Goal: Information Seeking & Learning: Check status

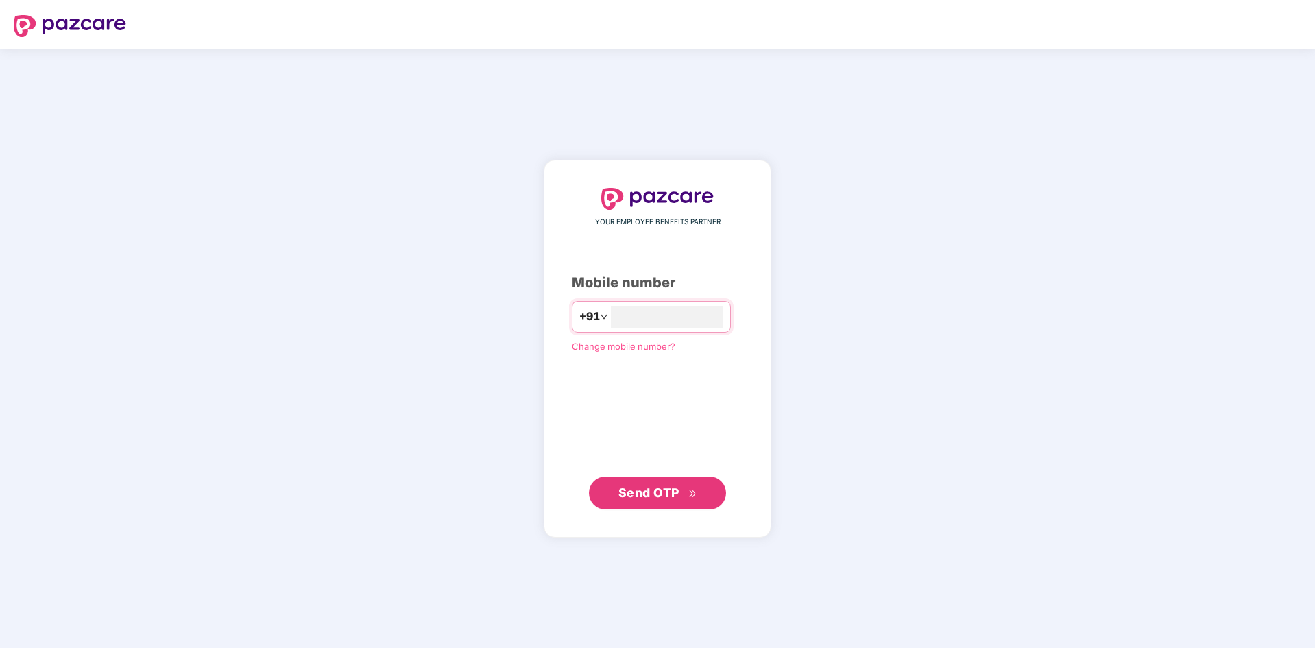
type input "**********"
click at [680, 492] on span "Send OTP" at bounding box center [658, 492] width 79 height 19
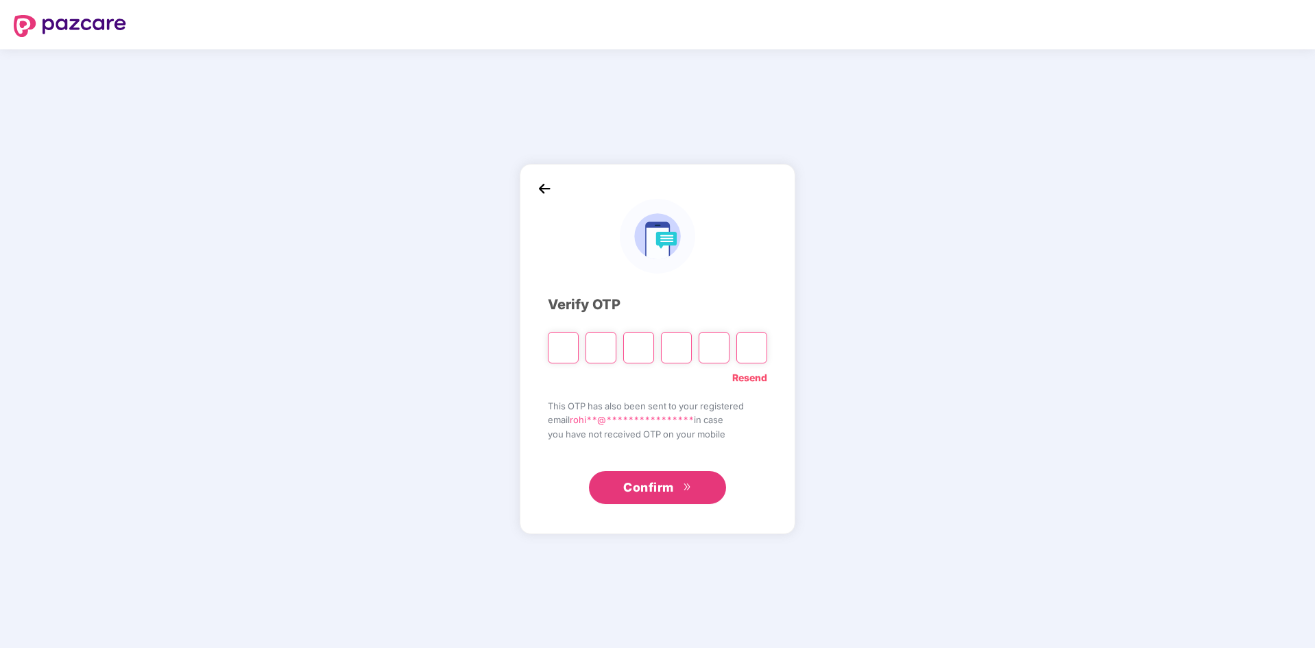
type input "*"
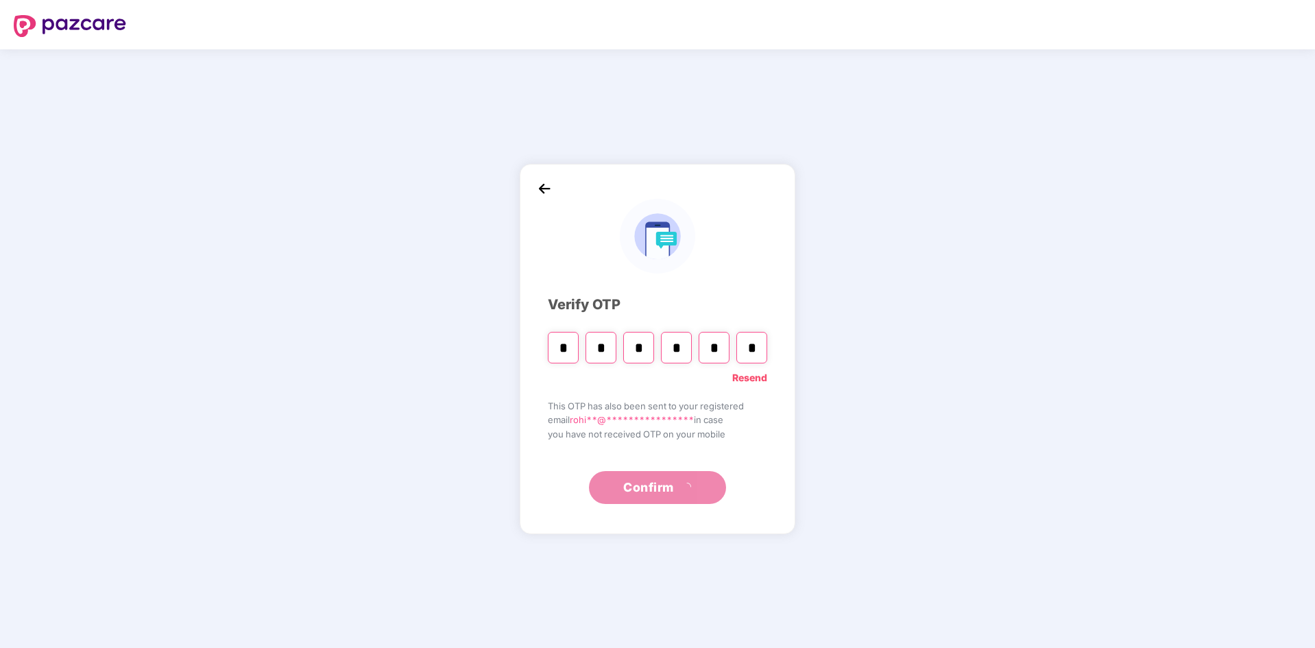
type input "*"
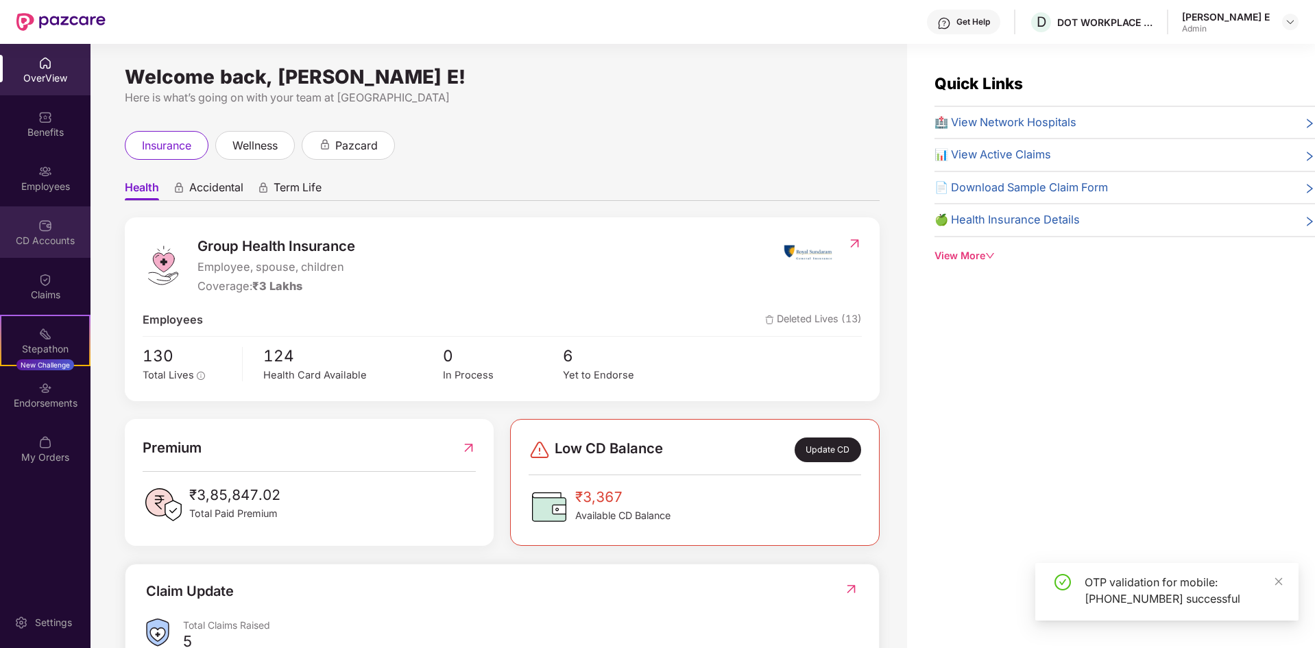
click at [52, 231] on div "CD Accounts" at bounding box center [45, 231] width 91 height 51
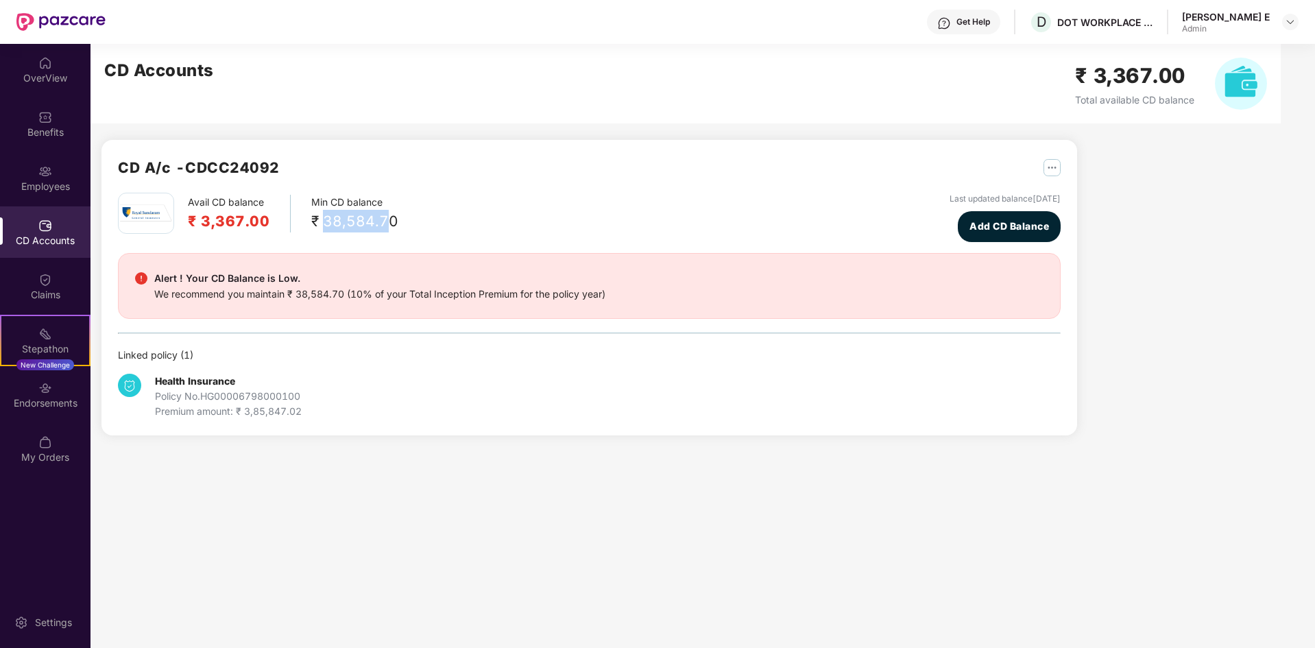
drag, startPoint x: 322, startPoint y: 219, endPoint x: 385, endPoint y: 220, distance: 63.1
click at [385, 220] on div "₹ 38,584.70" at bounding box center [354, 221] width 87 height 23
drag, startPoint x: 195, startPoint y: 217, endPoint x: 267, endPoint y: 216, distance: 72.0
click at [267, 216] on h2 "₹ 3,367.00" at bounding box center [229, 221] width 82 height 23
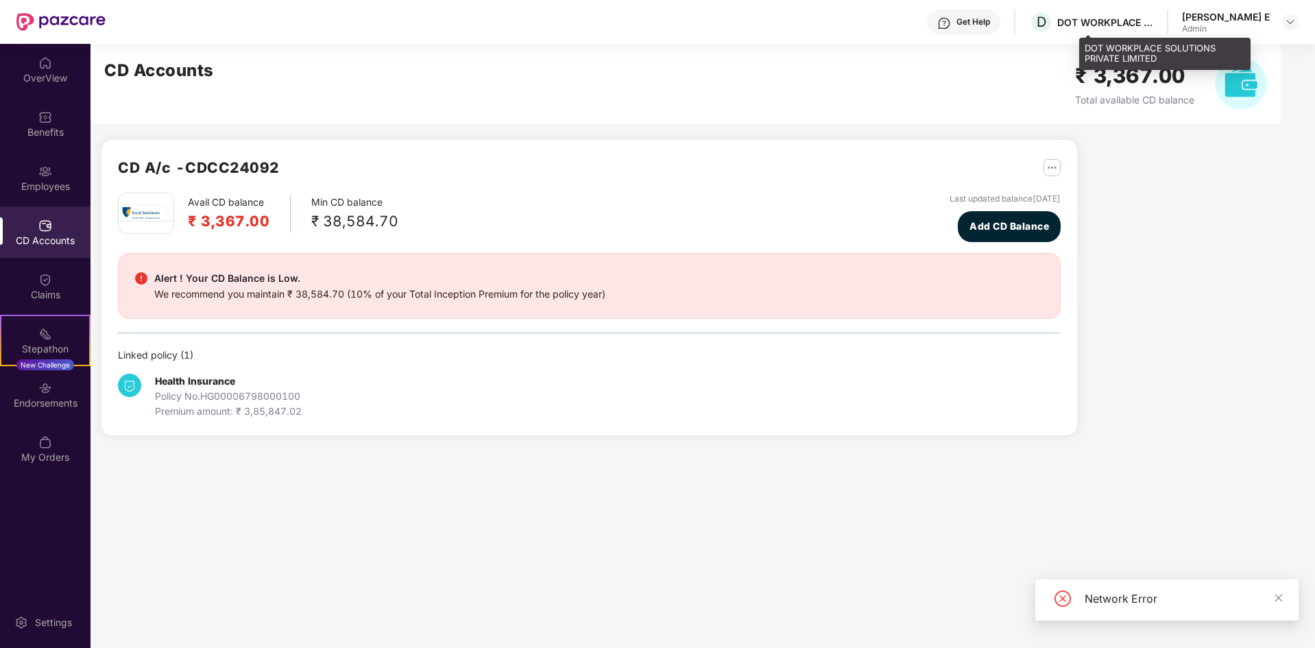
click at [1153, 23] on div "DOT WORKPLACE SOLUTIONS PRIVATE LIMITED" at bounding box center [1105, 22] width 96 height 13
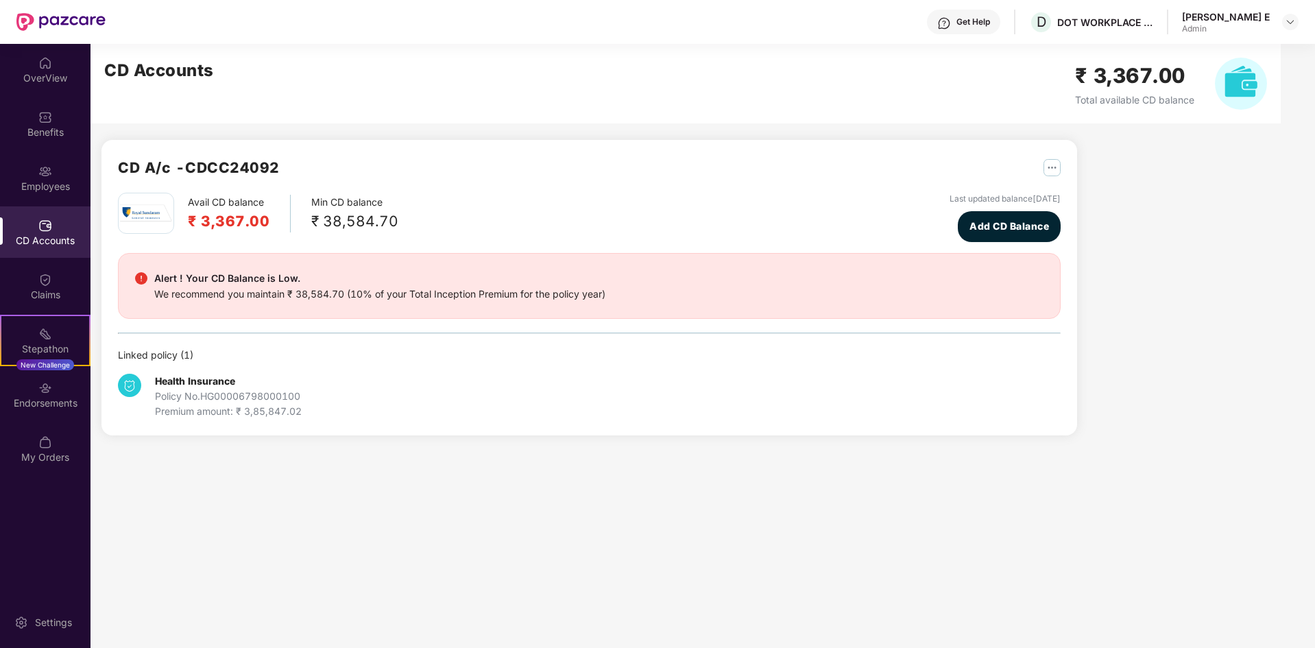
click at [1236, 83] on img at bounding box center [1241, 84] width 52 height 52
click at [1118, 87] on h2 "₹ 3,367.00" at bounding box center [1134, 76] width 119 height 32
click at [152, 206] on img at bounding box center [146, 213] width 52 height 18
click at [243, 203] on div "Avail CD balance ₹ 3,367.00" at bounding box center [239, 214] width 103 height 38
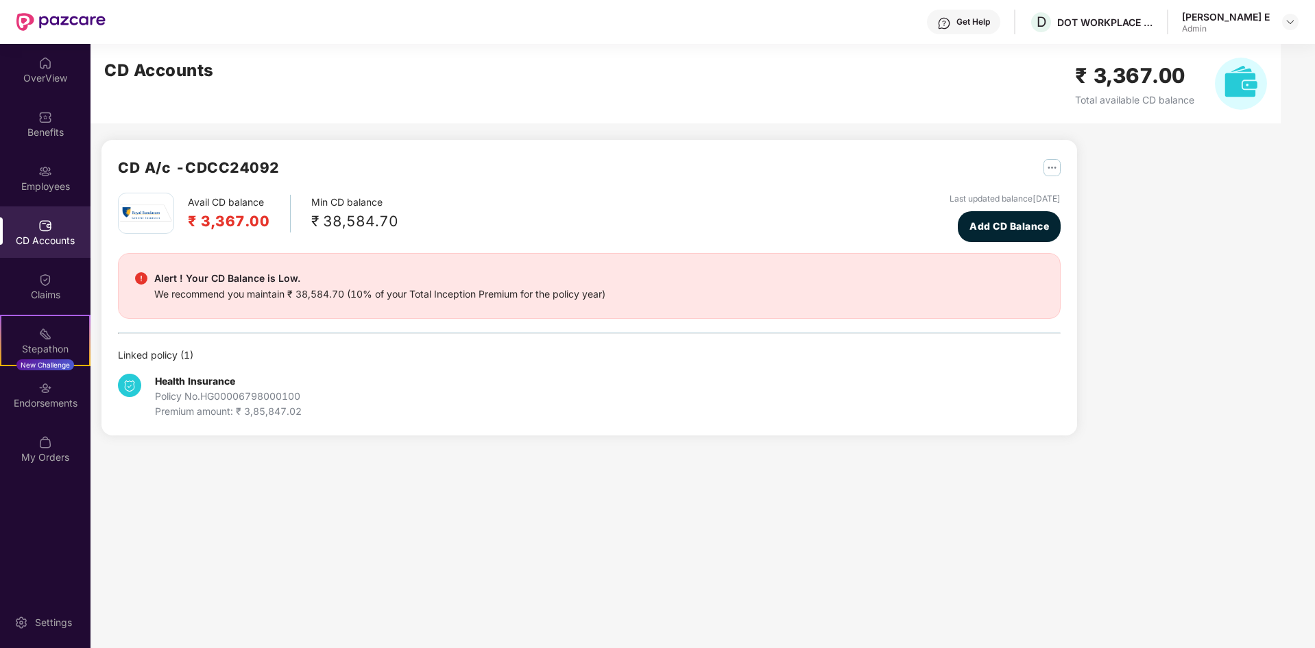
click at [1062, 165] on div "CD A/c - CDCC24092 Avail CD balance ₹ 3,367.00 Min CD balance ₹ 38,584.70 Last …" at bounding box center [589, 288] width 976 height 296
click at [1053, 165] on img "button" at bounding box center [1052, 167] width 17 height 17
click at [1088, 202] on div "CD Statement" at bounding box center [1105, 197] width 63 height 15
click at [1055, 164] on img "button" at bounding box center [1052, 167] width 17 height 17
click at [206, 384] on b "Health Insurance" at bounding box center [195, 381] width 80 height 12
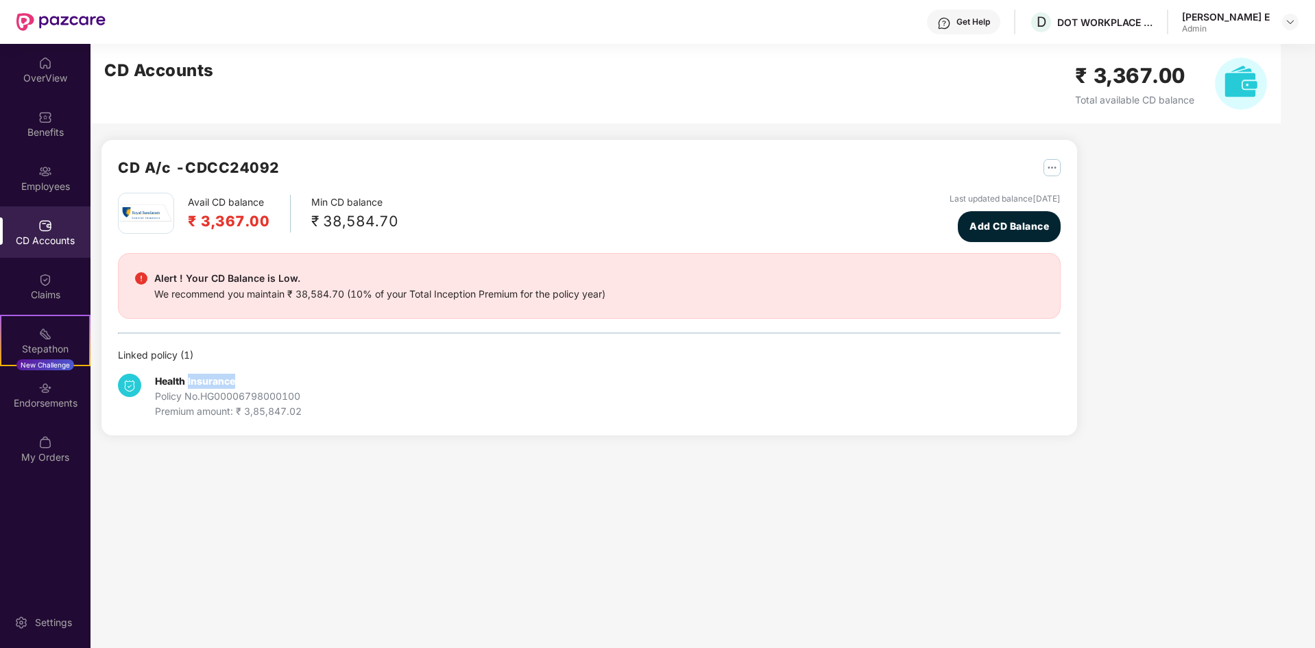
click at [206, 384] on b "Health Insurance" at bounding box center [195, 381] width 80 height 12
click at [43, 458] on div "My Orders" at bounding box center [45, 458] width 91 height 14
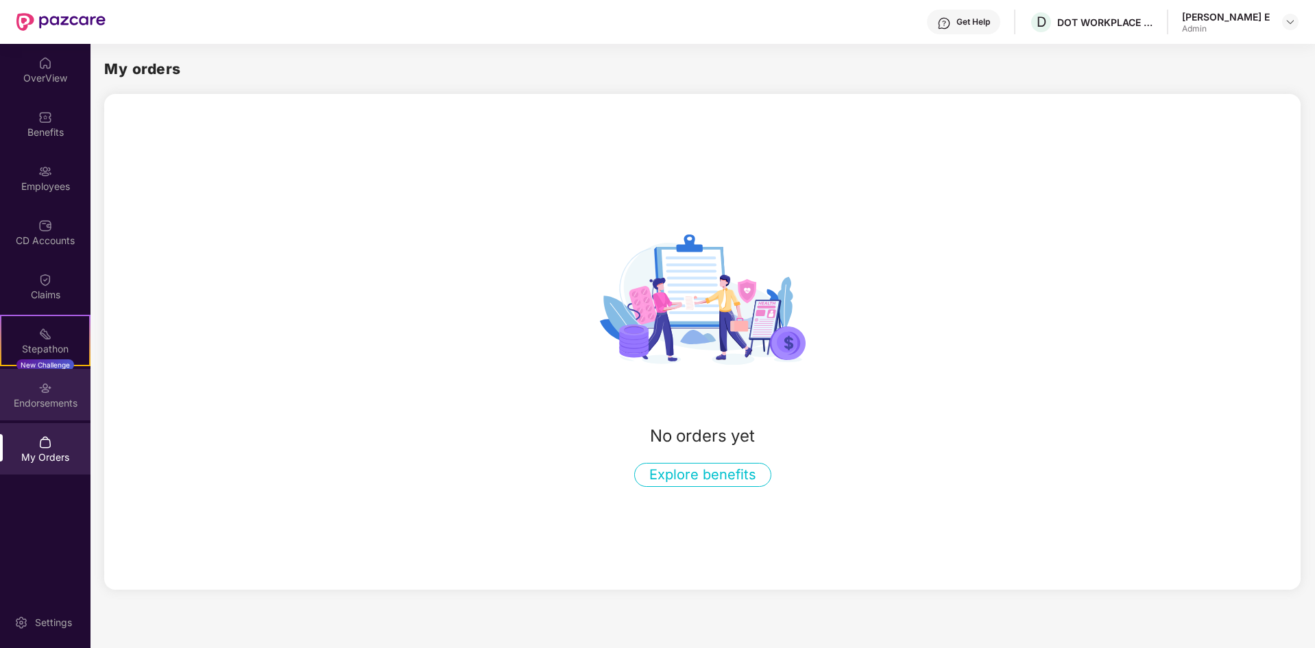
click at [39, 411] on div "Endorsements" at bounding box center [45, 394] width 91 height 51
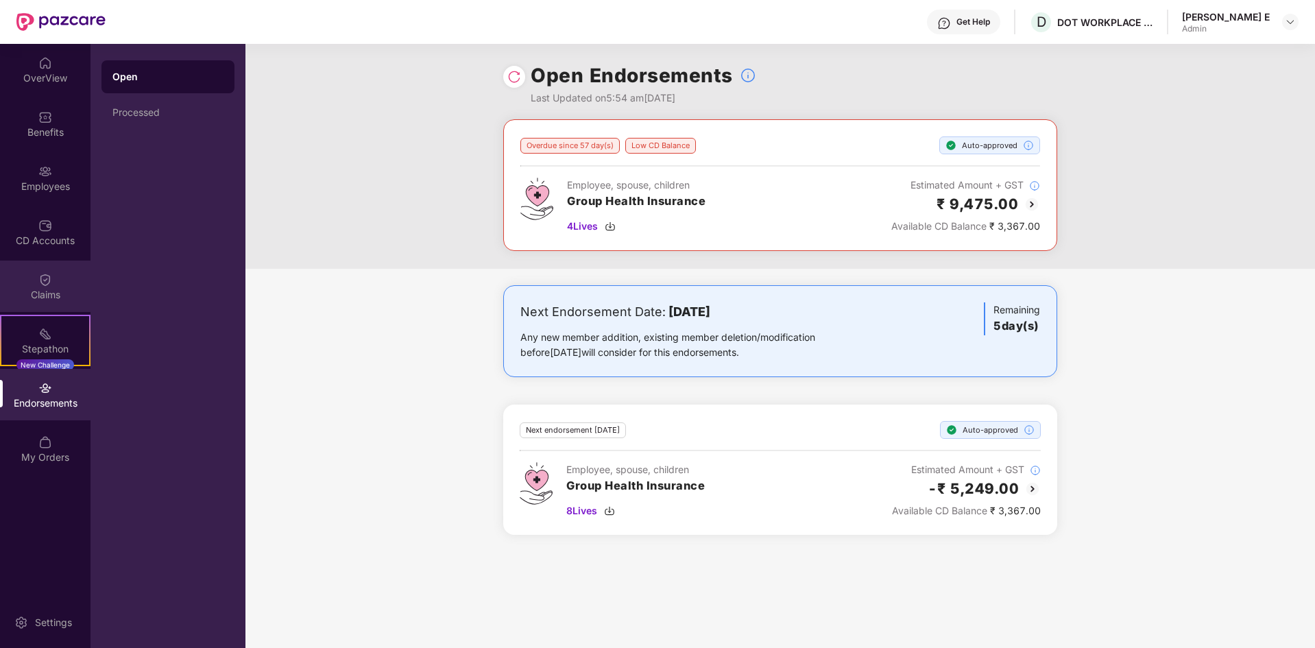
click at [45, 280] on img at bounding box center [45, 280] width 14 height 14
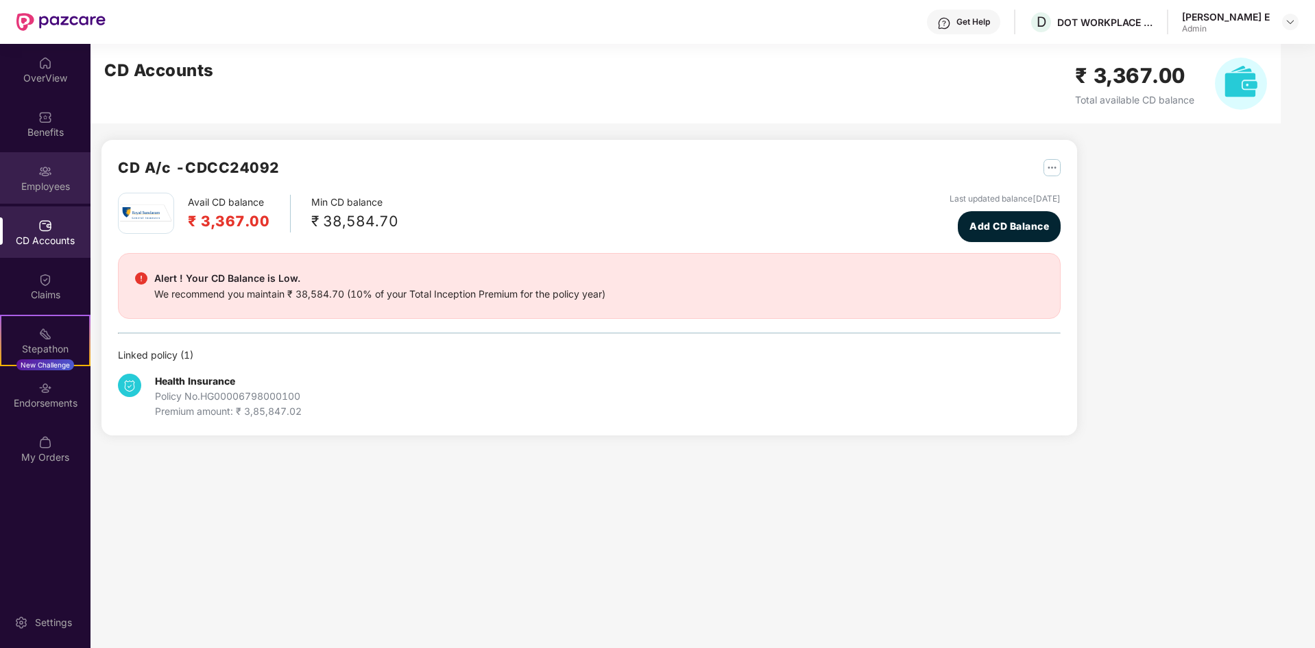
click at [32, 193] on div "Employees" at bounding box center [45, 177] width 91 height 51
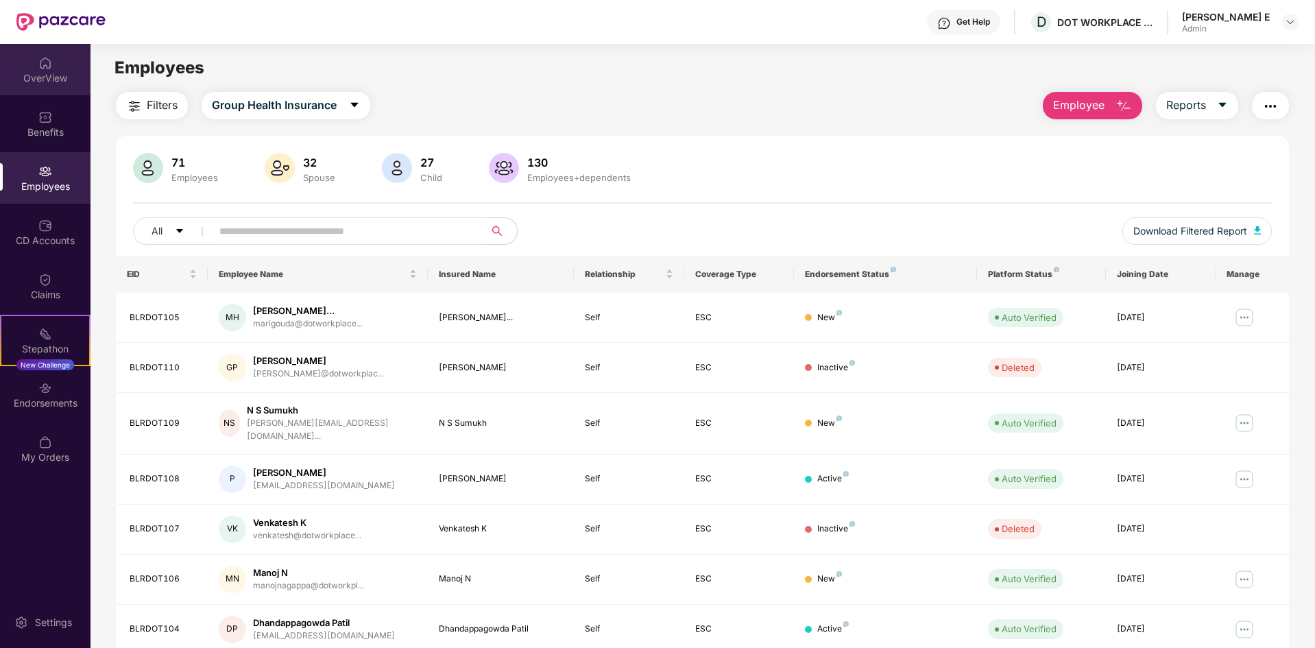
click at [51, 73] on div "OverView" at bounding box center [45, 78] width 91 height 14
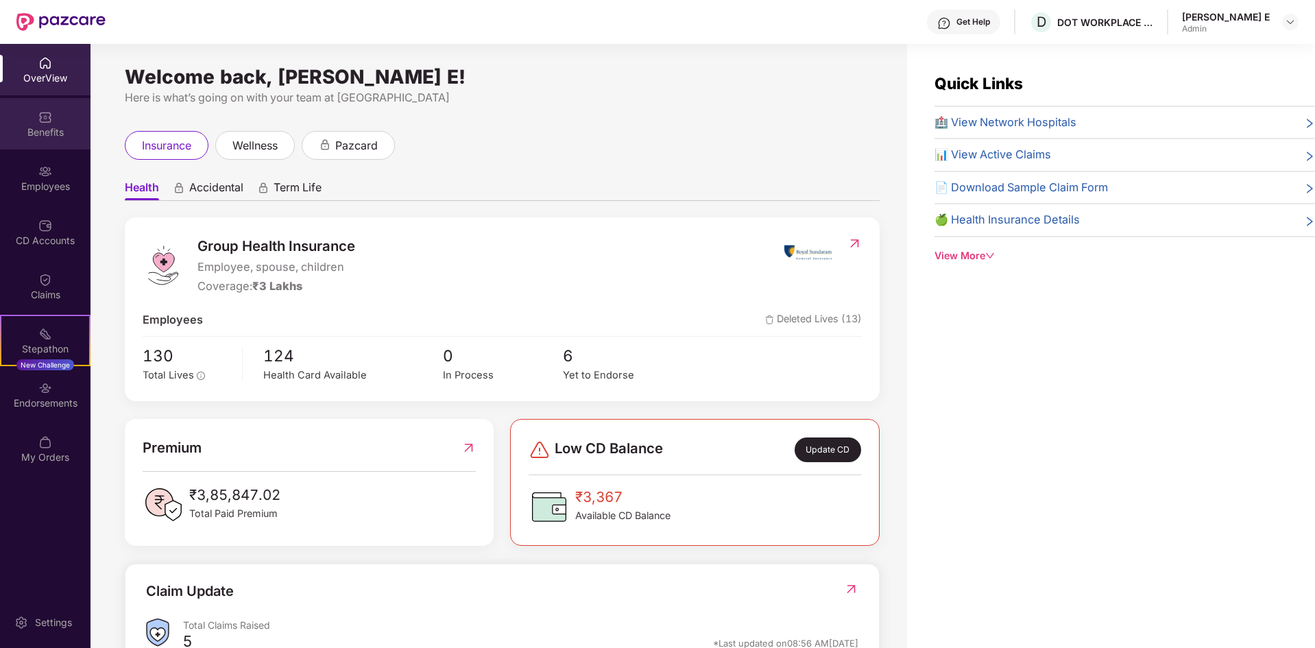
click at [54, 136] on div "Benefits" at bounding box center [45, 132] width 91 height 14
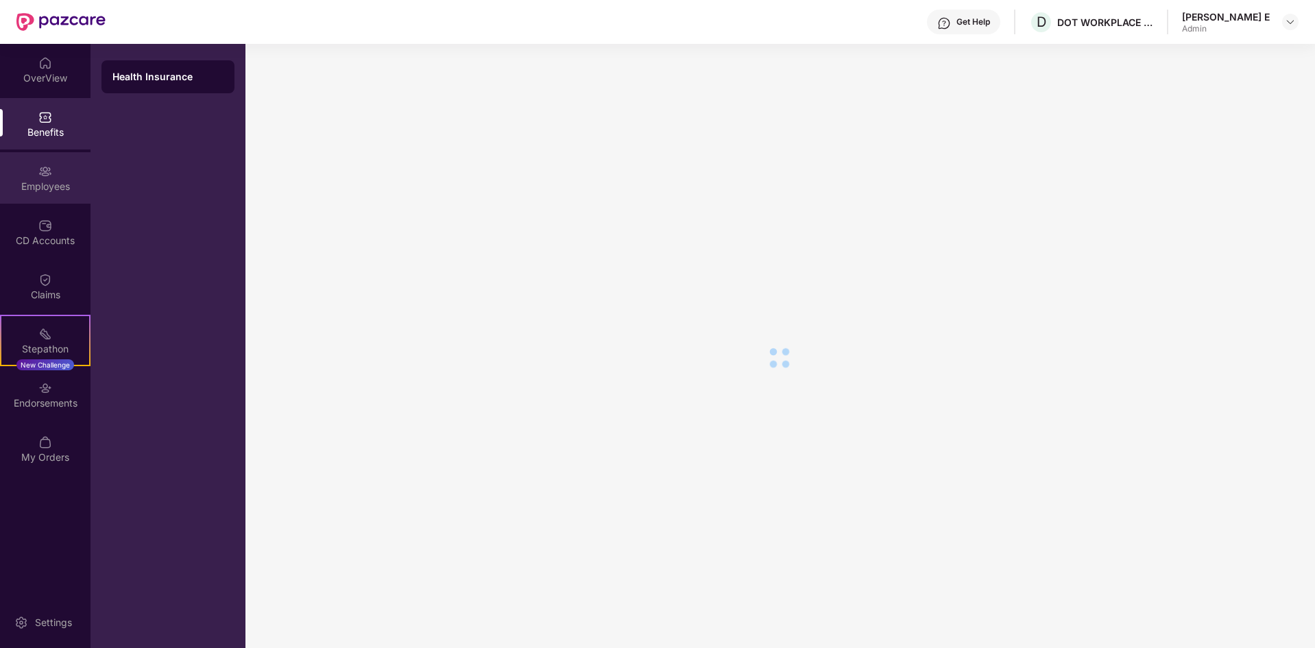
click at [41, 170] on img at bounding box center [45, 172] width 14 height 14
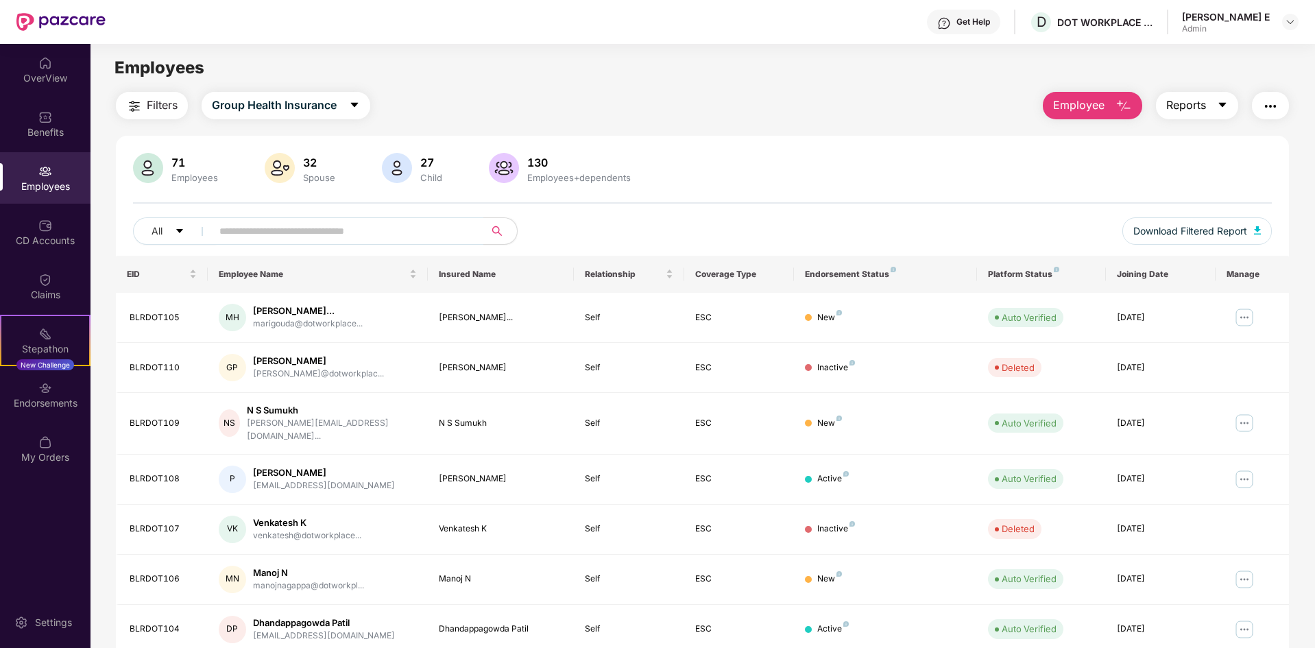
click at [1214, 105] on button "Reports" at bounding box center [1197, 105] width 82 height 27
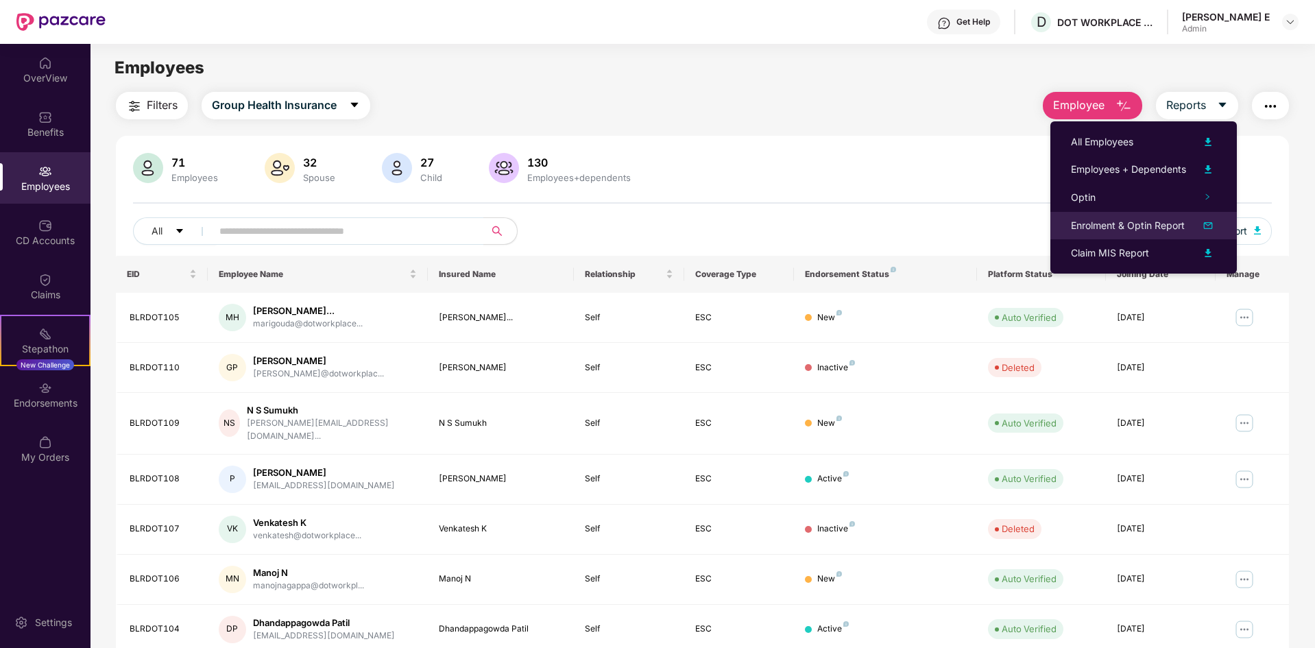
click at [1208, 225] on img at bounding box center [1208, 225] width 16 height 16
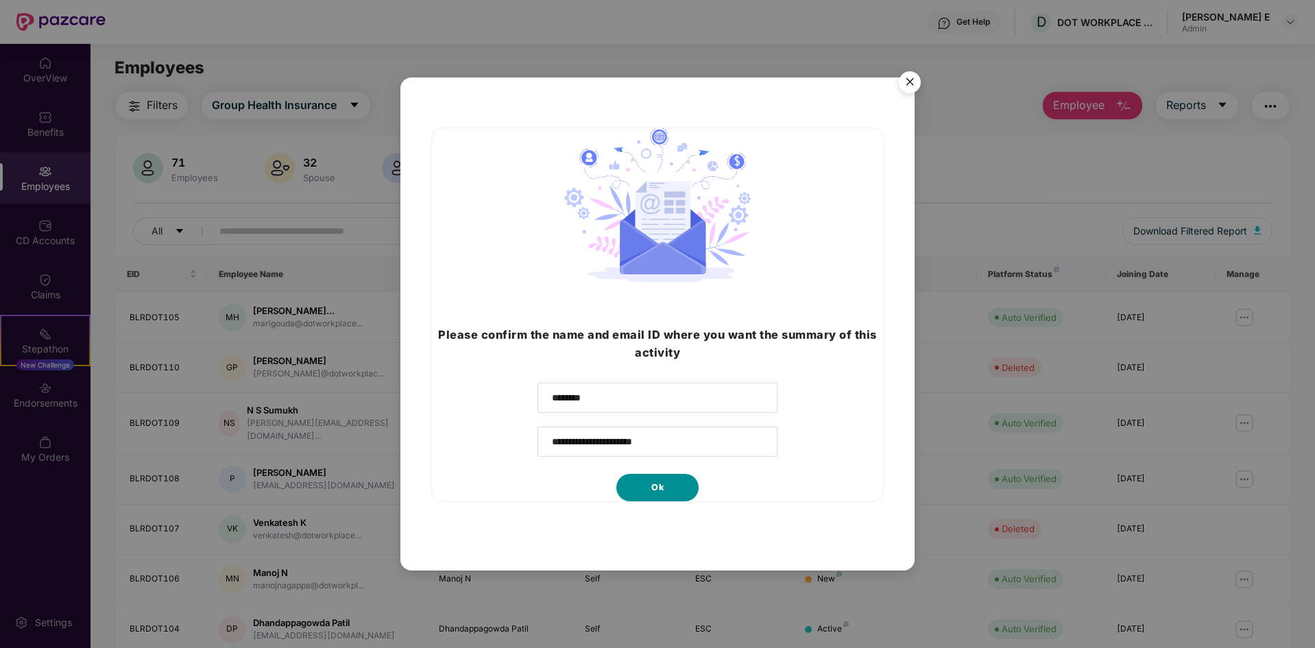
click at [653, 485] on span "Ok" at bounding box center [657, 488] width 12 height 14
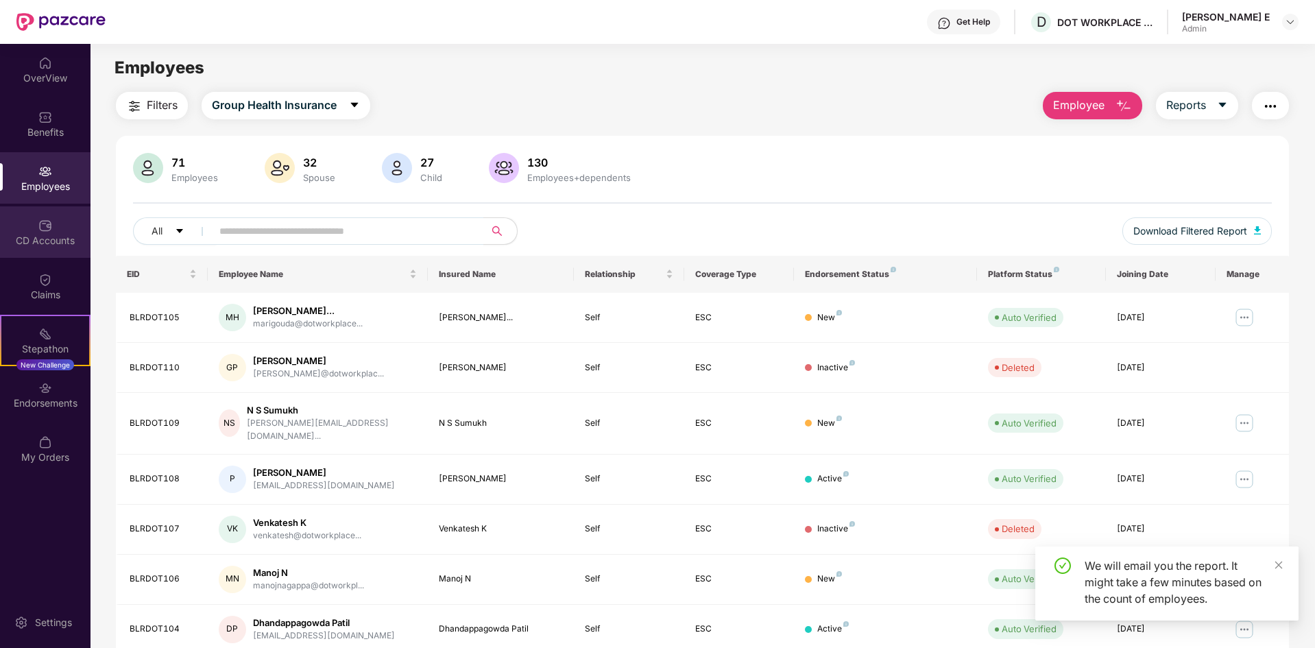
click at [52, 225] on div "CD Accounts" at bounding box center [45, 231] width 91 height 51
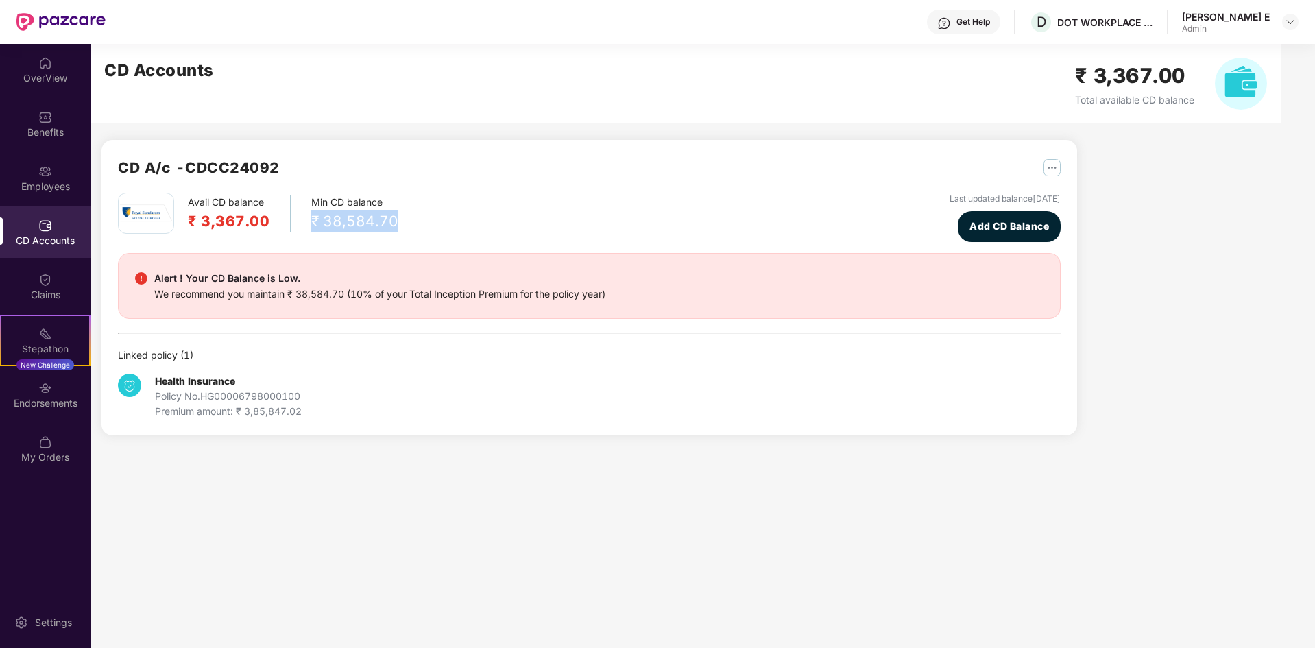
drag, startPoint x: 309, startPoint y: 219, endPoint x: 425, endPoint y: 220, distance: 116.6
click at [425, 220] on div "Avail CD balance ₹ 3,367.00 Min CD balance ₹ 38,584.70 Last updated balance [DA…" at bounding box center [589, 217] width 943 height 49
drag, startPoint x: 195, startPoint y: 217, endPoint x: 347, endPoint y: 222, distance: 151.6
click at [347, 222] on div "Avail CD balance ₹ 3,367.00 Min CD balance ₹ 38,584.70" at bounding box center [258, 213] width 280 height 41
drag, startPoint x: 178, startPoint y: 288, endPoint x: 336, endPoint y: 299, distance: 158.1
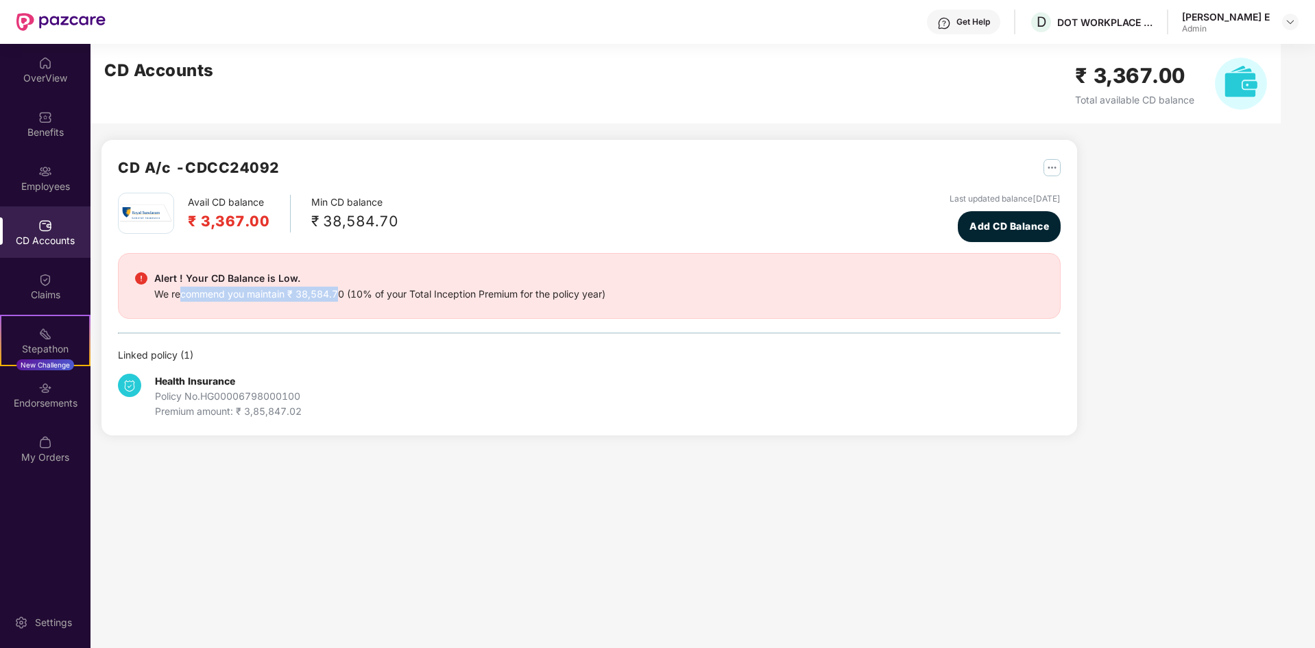
click at [336, 299] on div "We recommend you maintain ₹ 38,584.70 (10% of your Total Inception Premium for …" at bounding box center [379, 294] width 451 height 15
click at [343, 303] on div "Alert ! Your CD Balance is Low. We recommend you maintain ₹ 38,584.70 (10% of y…" at bounding box center [589, 286] width 943 height 66
click at [1067, 170] on div "CD A/c - CDCC24092 Avail CD balance ₹ 3,367.00 Min CD balance ₹ 38,584.70 Last …" at bounding box center [589, 288] width 976 height 296
click at [1051, 157] on button "button" at bounding box center [1046, 167] width 27 height 22
click at [961, 203] on div "Last updated balance [DATE]" at bounding box center [1005, 199] width 111 height 13
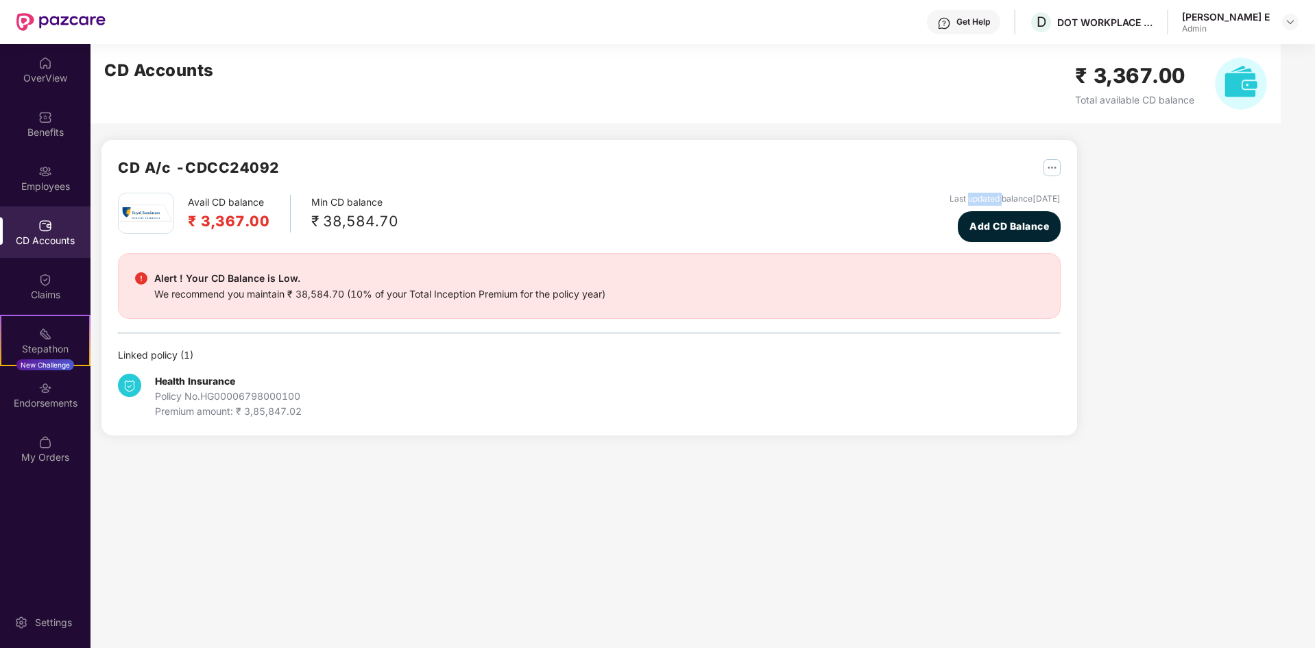
click at [961, 203] on div "Last updated balance [DATE]" at bounding box center [1005, 199] width 111 height 13
click at [983, 224] on span "Add CD Balance" at bounding box center [1010, 226] width 80 height 15
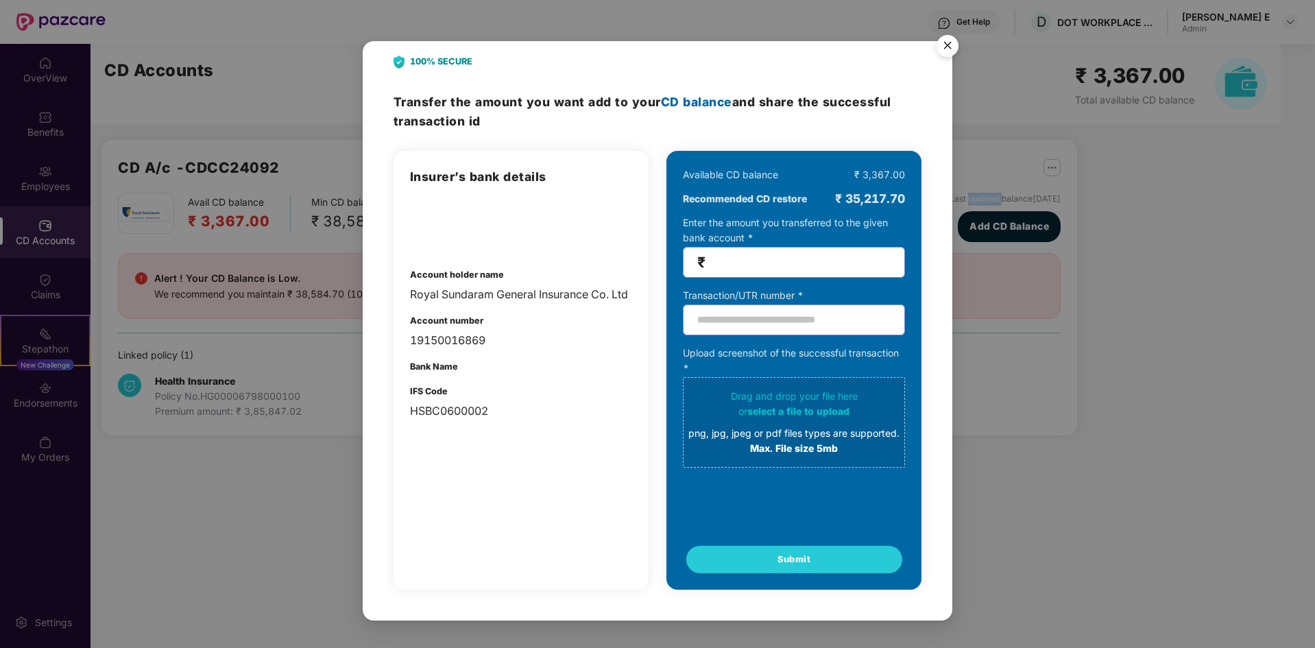
click at [944, 55] on img "Close" at bounding box center [947, 48] width 38 height 38
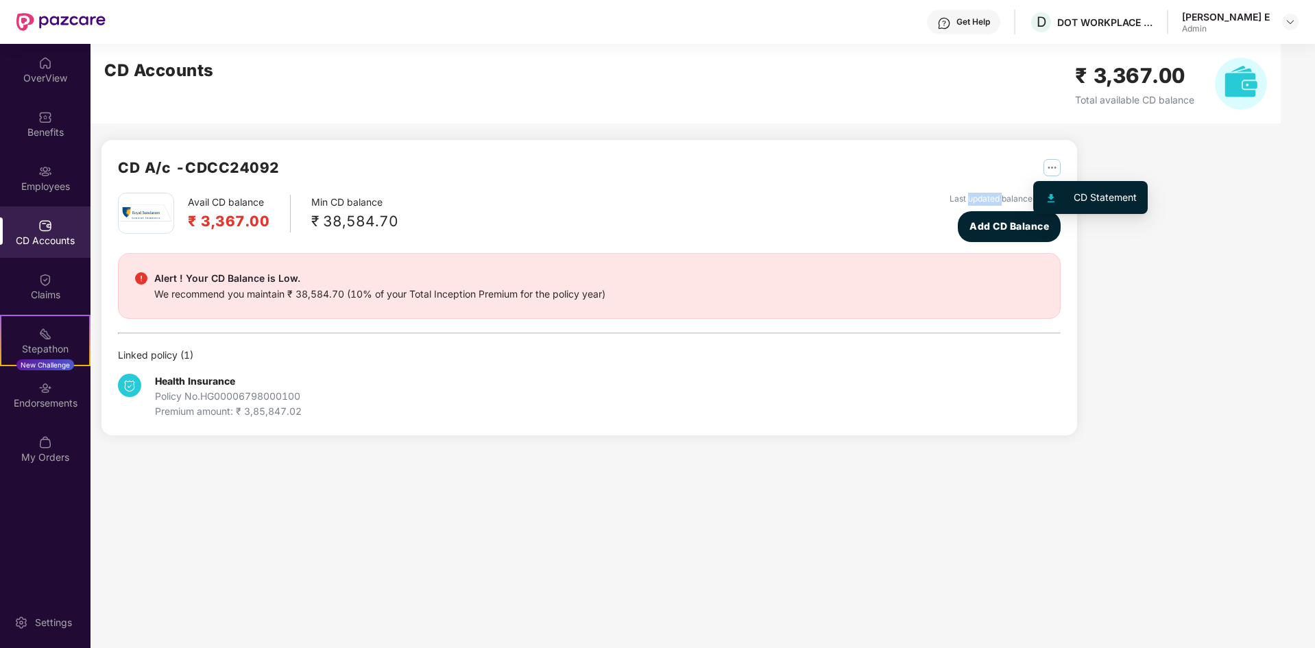
click at [1042, 170] on button "button" at bounding box center [1046, 167] width 27 height 22
click at [1066, 200] on div at bounding box center [1058, 197] width 29 height 15
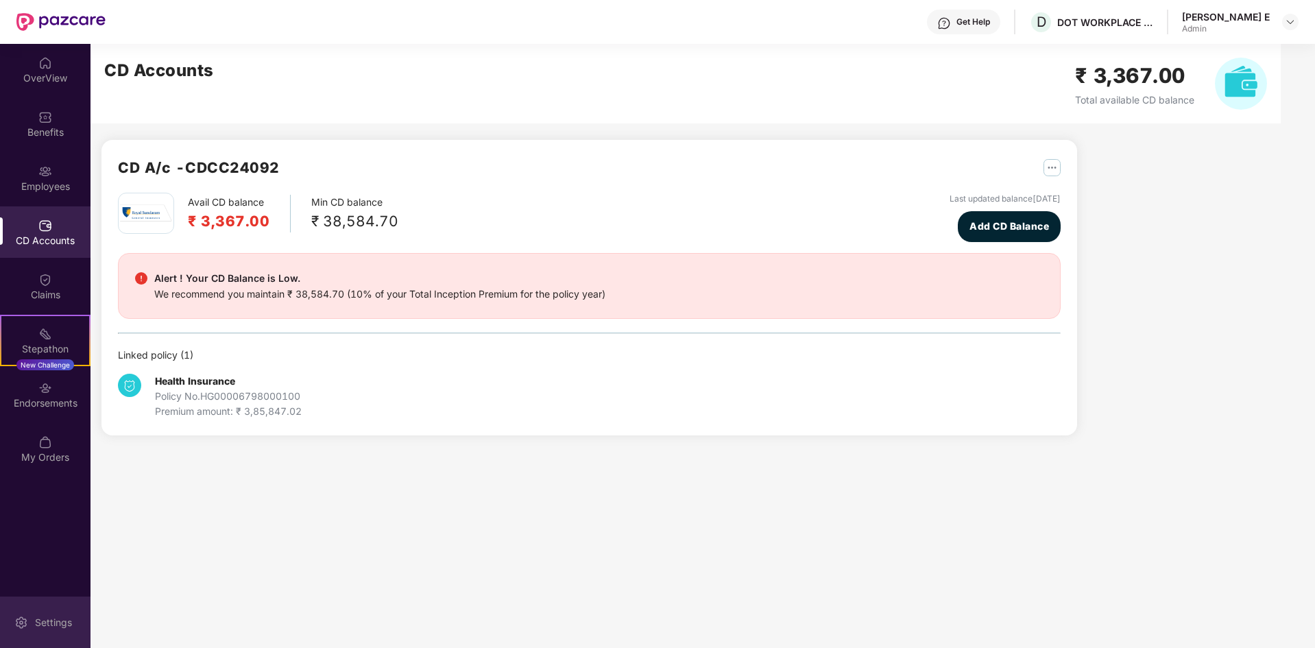
click at [58, 625] on div "Settings" at bounding box center [53, 623] width 45 height 14
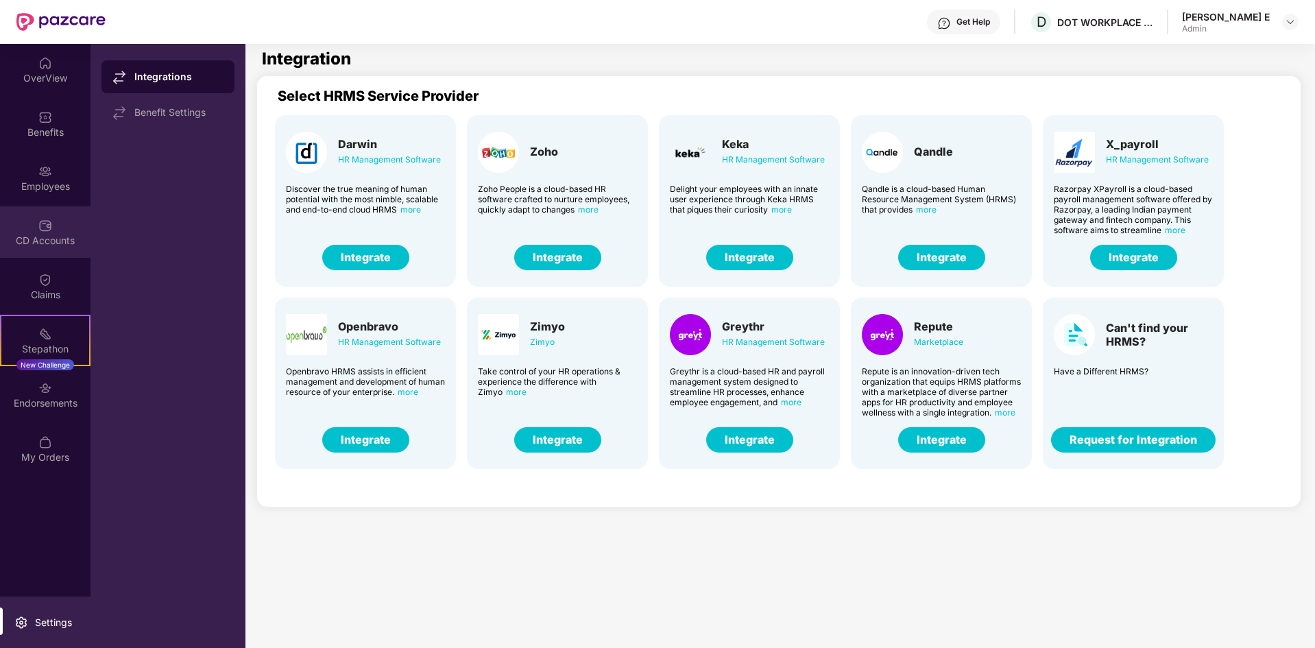
click at [51, 239] on div "CD Accounts" at bounding box center [45, 241] width 91 height 14
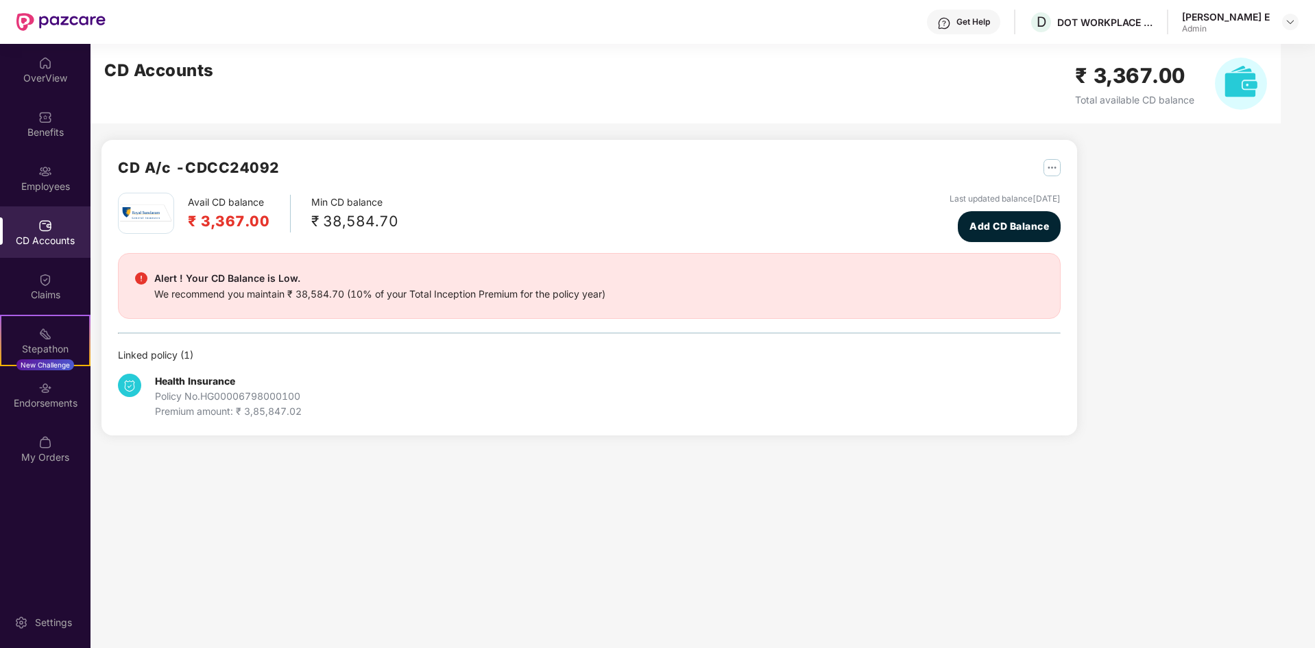
click at [154, 216] on img at bounding box center [146, 213] width 52 height 18
click at [250, 215] on h2 "₹ 3,367.00" at bounding box center [229, 221] width 82 height 23
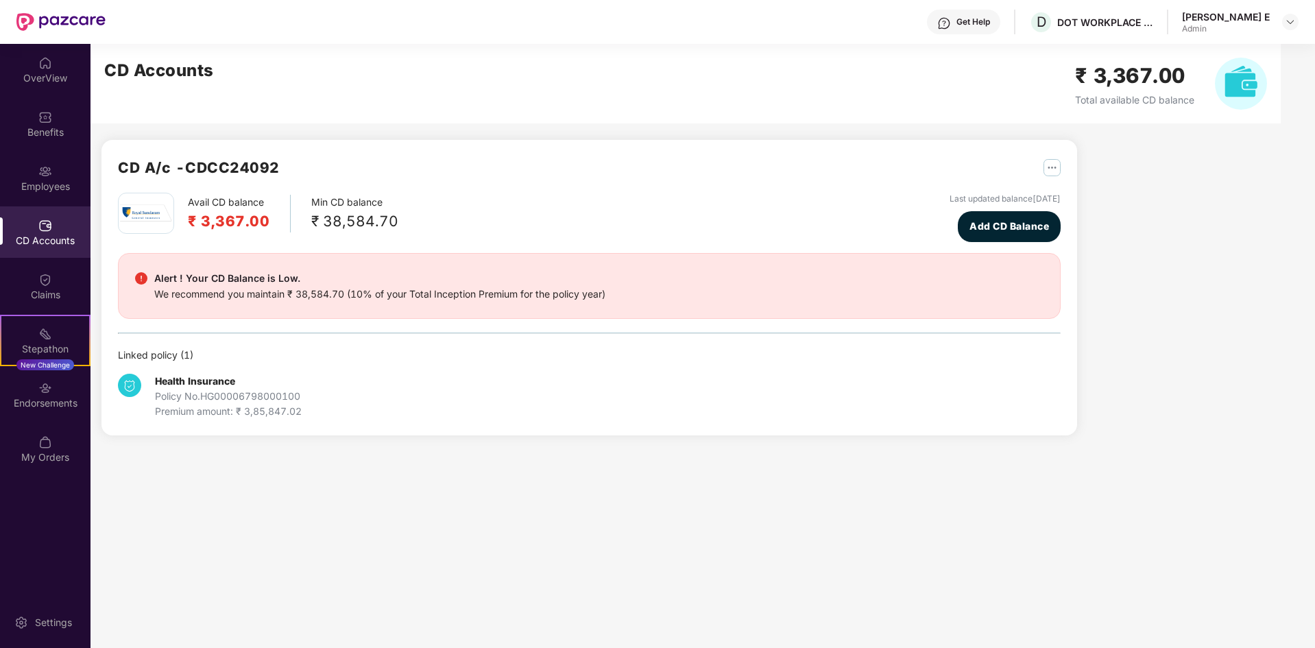
click at [188, 303] on div "Alert ! Your CD Balance is Low. We recommend you maintain ₹ 38,584.70 (10% of y…" at bounding box center [589, 286] width 943 height 66
click at [182, 393] on div "Policy No. HG00006798000100" at bounding box center [228, 396] width 147 height 15
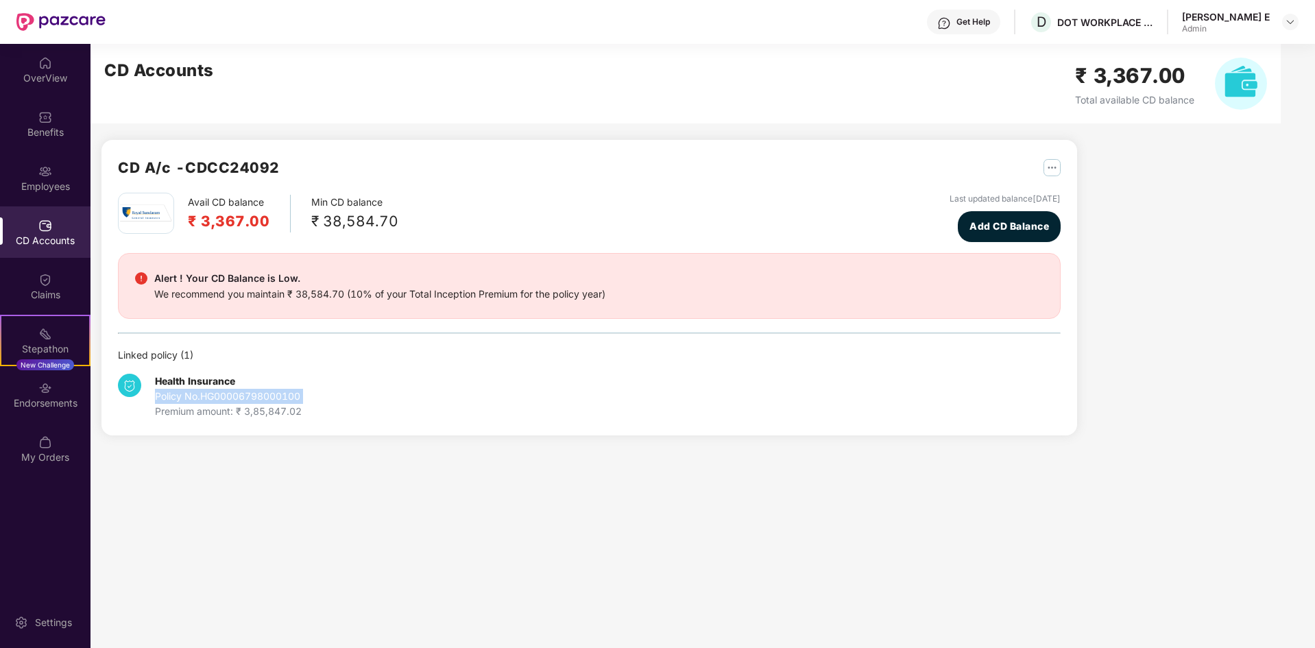
click at [182, 393] on div "Policy No. HG00006798000100" at bounding box center [228, 396] width 147 height 15
click at [180, 428] on div "CD A/c - CDCC24092 Avail CD balance ₹ 3,367.00 Min CD balance ₹ 38,584.70 Last …" at bounding box center [589, 288] width 976 height 296
click at [182, 423] on div "CD A/c - CDCC24092 Avail CD balance ₹ 3,367.00 Min CD balance ₹ 38,584.70 Last …" at bounding box center [589, 288] width 976 height 296
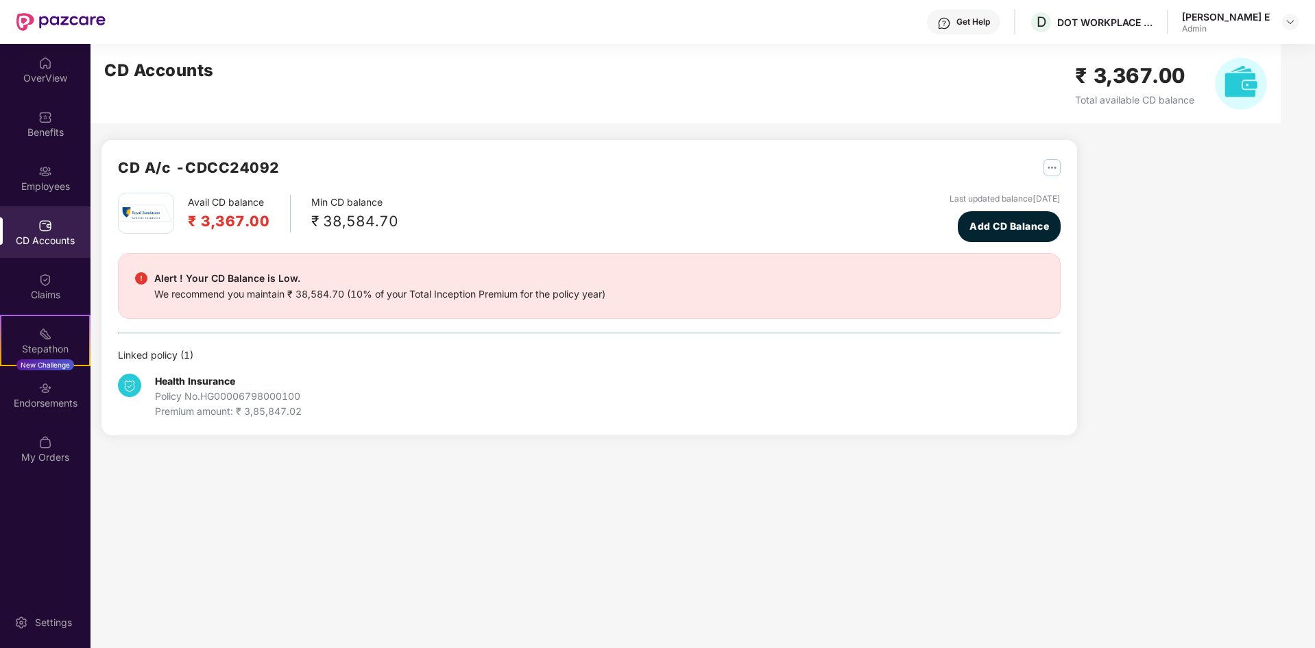
click at [224, 385] on b "Health Insurance" at bounding box center [195, 381] width 80 height 12
click at [206, 396] on div "Policy No. HG00006798000100" at bounding box center [228, 396] width 147 height 15
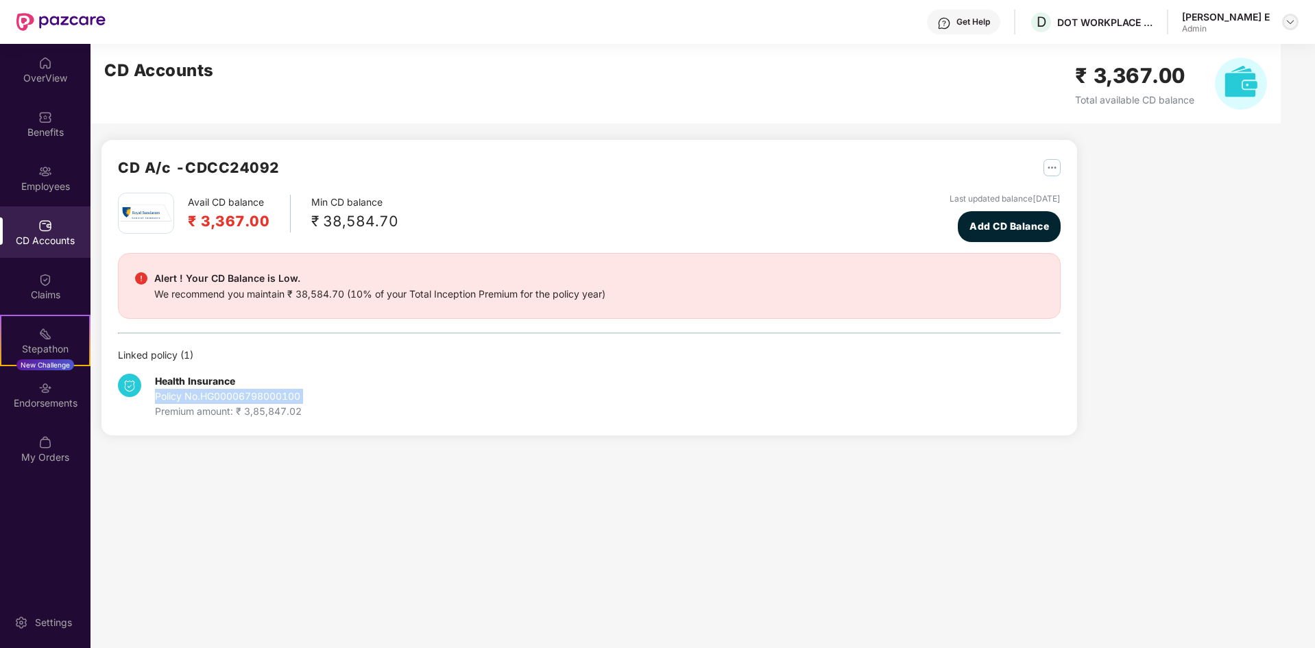
click at [1293, 23] on img at bounding box center [1290, 21] width 11 height 11
click at [950, 88] on div "CD Accounts ₹ 3,367.00 Total available CD balance" at bounding box center [686, 84] width 1190 height 80
